Goal: Transaction & Acquisition: Purchase product/service

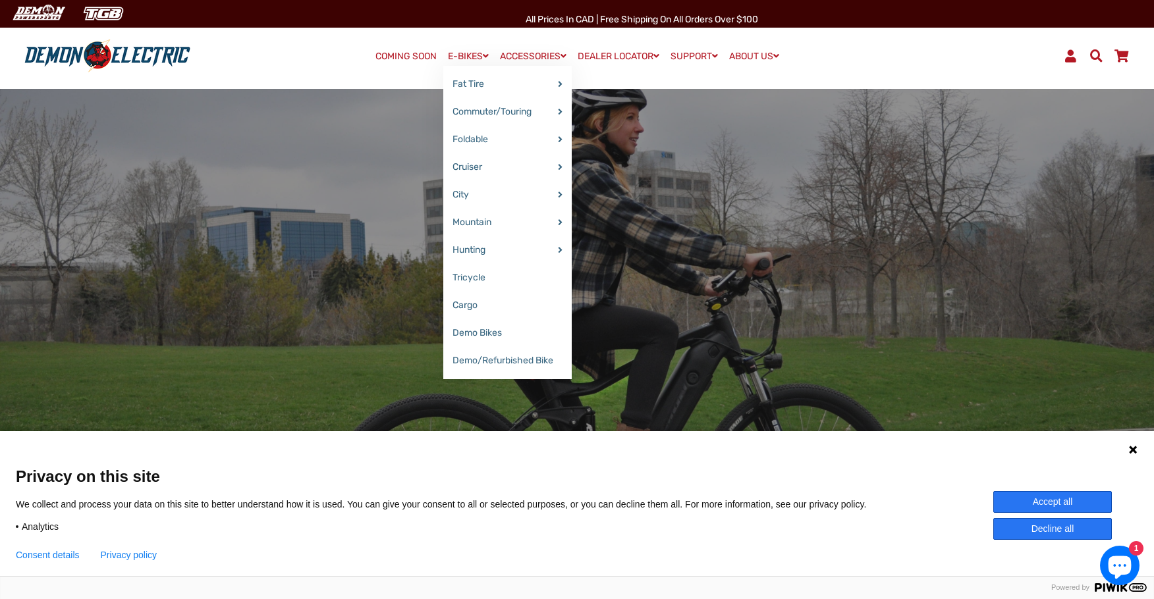
click at [468, 52] on link "E-BIKES" at bounding box center [468, 56] width 50 height 19
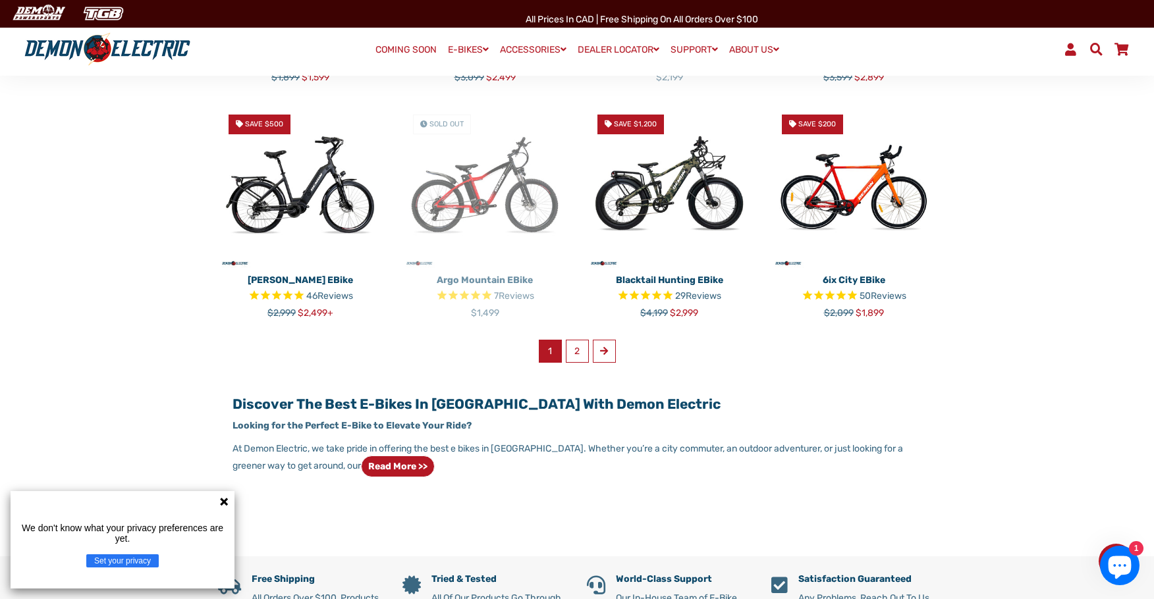
scroll to position [790, 0]
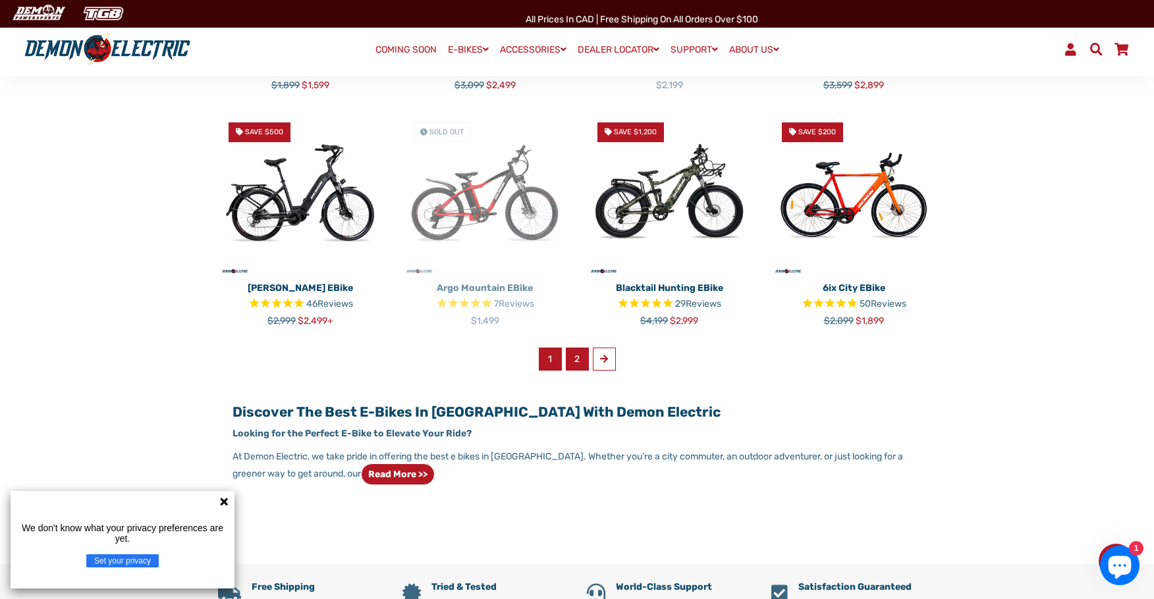
click at [587, 364] on link "2" at bounding box center [577, 359] width 23 height 23
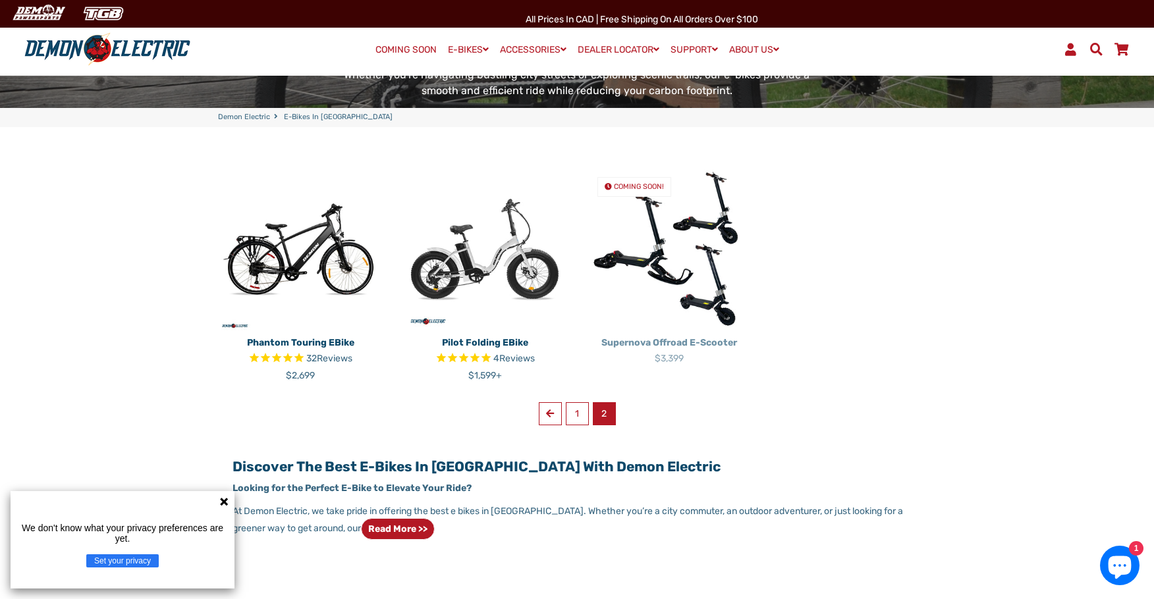
scroll to position [263, 0]
click at [649, 228] on img at bounding box center [669, 249] width 165 height 165
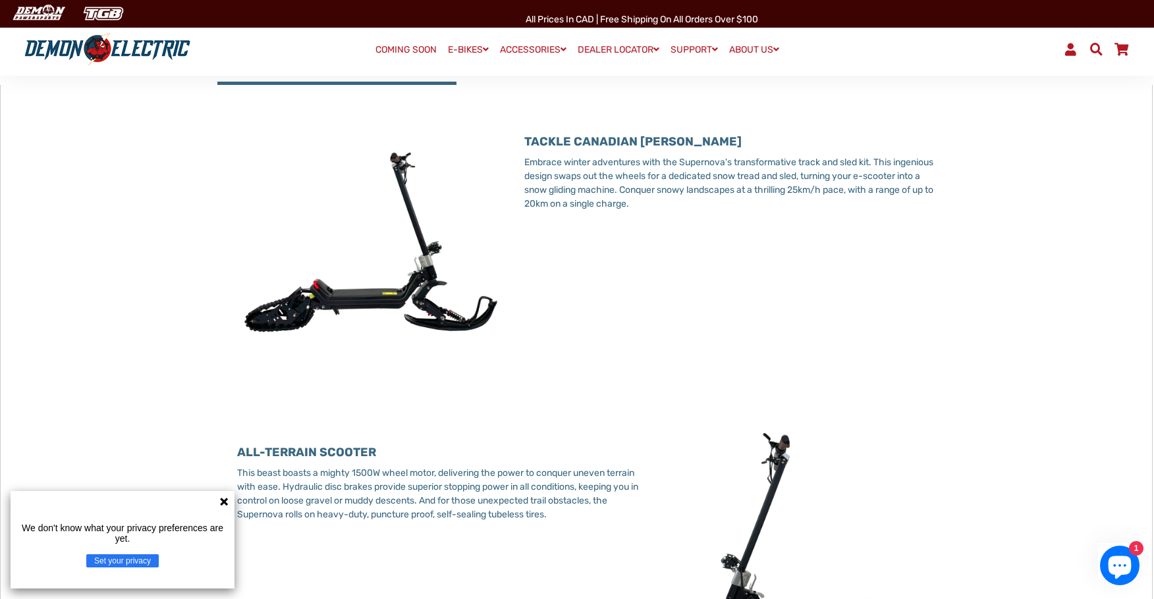
scroll to position [527, 0]
